Goal: Task Accomplishment & Management: Use online tool/utility

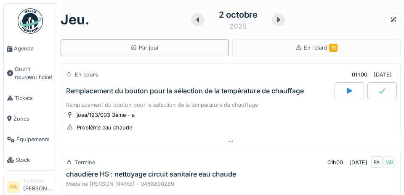
click at [29, 50] on span "Agenda" at bounding box center [34, 49] width 40 height 8
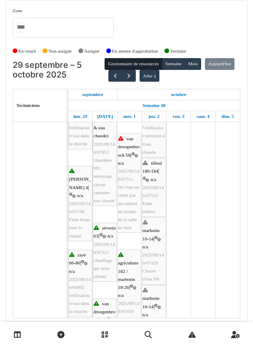
scroll to position [497, 0]
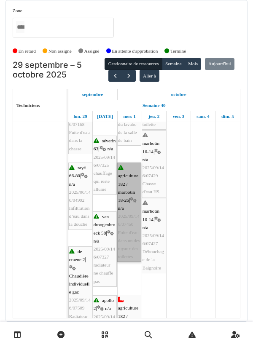
click at [134, 192] on link "agriculture 182 / marbotin 18-26 | n/a 2025/09/146/07450 Fuite d'eau dans un de…" at bounding box center [129, 212] width 24 height 99
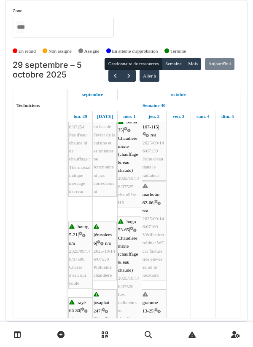
scroll to position [281, 0]
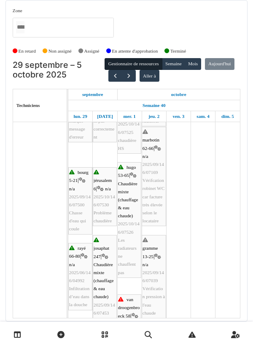
click at [5, 83] on div "Zone agriculture 169 / haecht 662-664 agriculture 171-175 agriculture 177 / mar…" at bounding box center [126, 161] width 242 height 322
click at [6, 187] on div "Zone agriculture 169 / haecht 662-664 agriculture 171-175 agriculture 177 / mar…" at bounding box center [126, 161] width 242 height 322
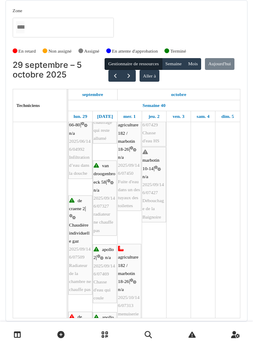
scroll to position [630, 0]
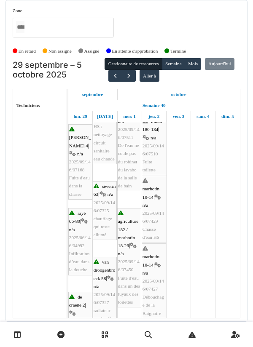
click at [173, 225] on td at bounding box center [178, 64] width 24 height 961
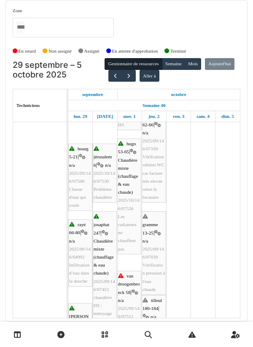
scroll to position [359, 0]
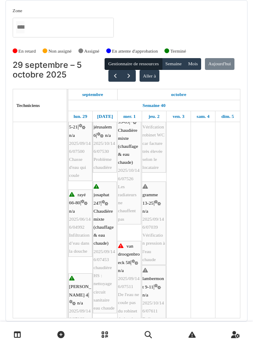
click at [190, 255] on td at bounding box center [178, 213] width 24 height 961
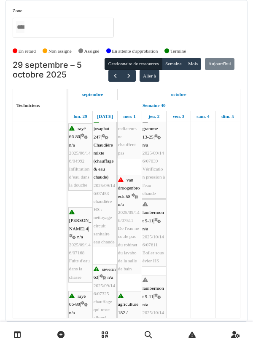
scroll to position [455, 0]
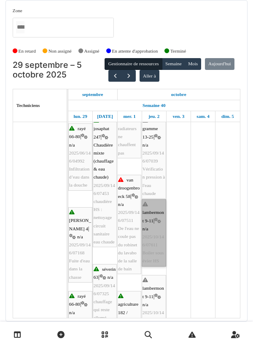
click at [153, 242] on link "lambermont 9-11 | n/a 2025/10/146/07611 Boiler sous évier HS" at bounding box center [154, 232] width 24 height 67
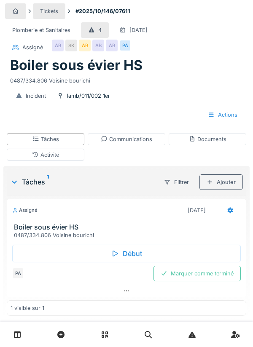
click at [136, 256] on div "Début" at bounding box center [126, 254] width 228 height 18
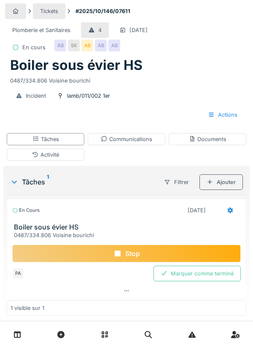
click at [78, 151] on div "Activité" at bounding box center [45, 155] width 77 height 12
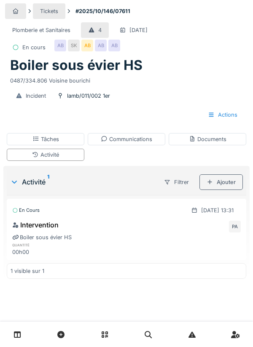
click at [226, 179] on div "Ajouter" at bounding box center [220, 182] width 43 height 16
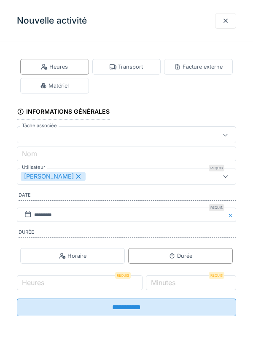
click at [138, 68] on div "Transport" at bounding box center [126, 67] width 33 height 8
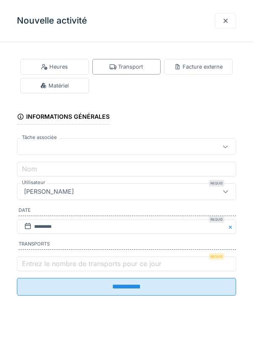
click at [49, 262] on label "Entrez le nombre de transports pour ce jour" at bounding box center [91, 264] width 143 height 10
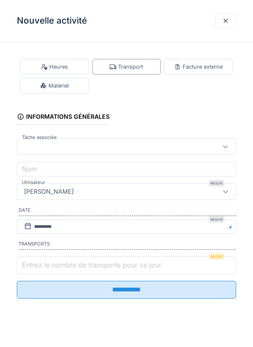
click at [49, 262] on input "Entrez le nombre de transports pour ce jour" at bounding box center [126, 265] width 219 height 18
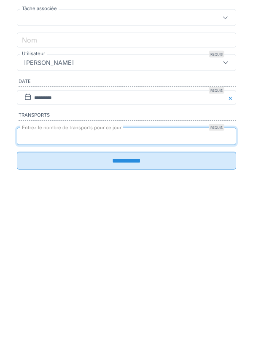
click at [51, 270] on input "*" at bounding box center [126, 265] width 219 height 18
type input "*"
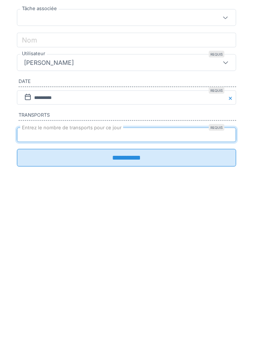
click at [160, 294] on input "**********" at bounding box center [126, 287] width 219 height 18
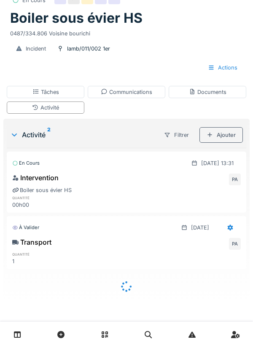
scroll to position [37, 0]
